Goal: Task Accomplishment & Management: Manage account settings

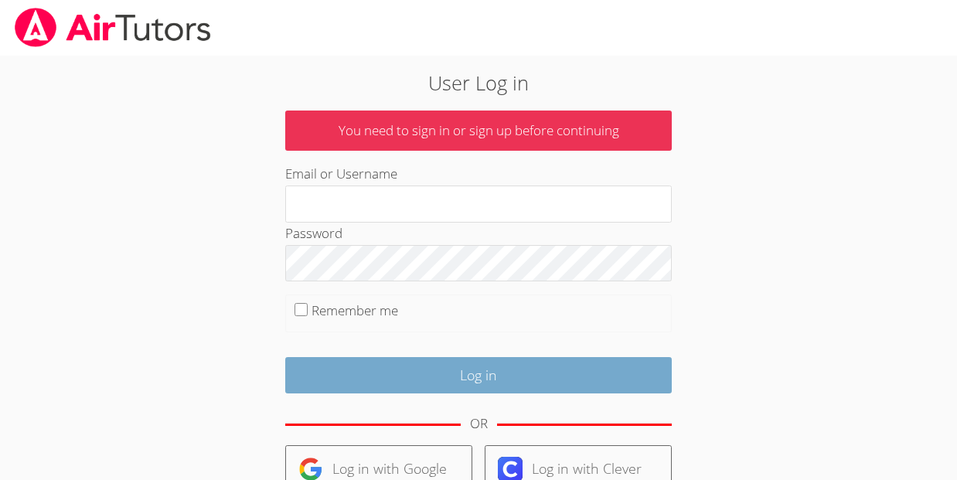
type input "[EMAIL_ADDRESS][DOMAIN_NAME]"
click at [469, 380] on input "Log in" at bounding box center [478, 375] width 387 height 36
type input "[EMAIL_ADDRESS][DOMAIN_NAME]"
click at [470, 379] on input "Log in" at bounding box center [478, 375] width 387 height 36
